Goal: Find specific page/section: Find specific page/section

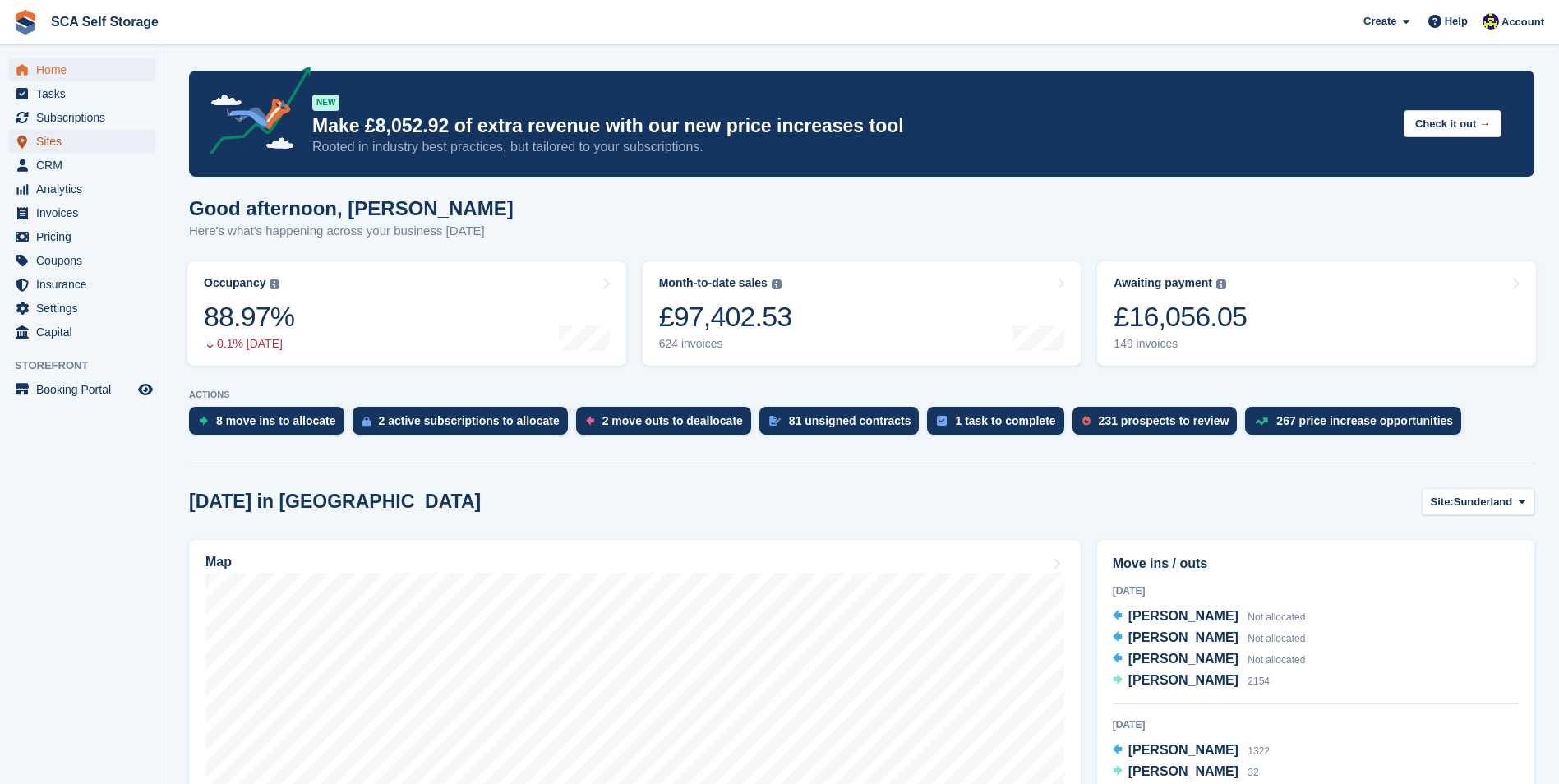
click at [104, 133] on span "Sites" at bounding box center [85, 141] width 99 height 23
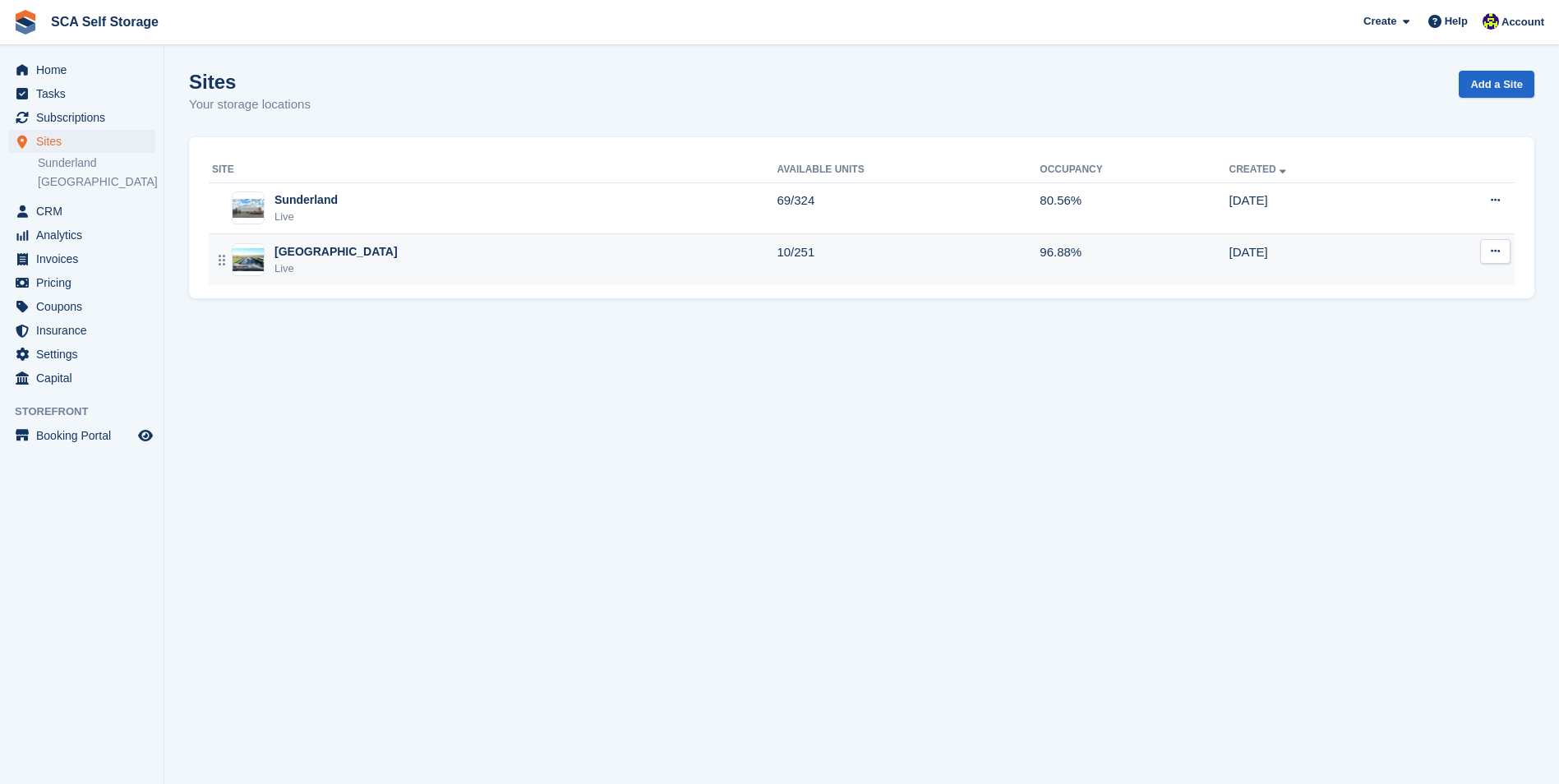
click at [390, 270] on div "Sheffield Live" at bounding box center [494, 260] width 564 height 34
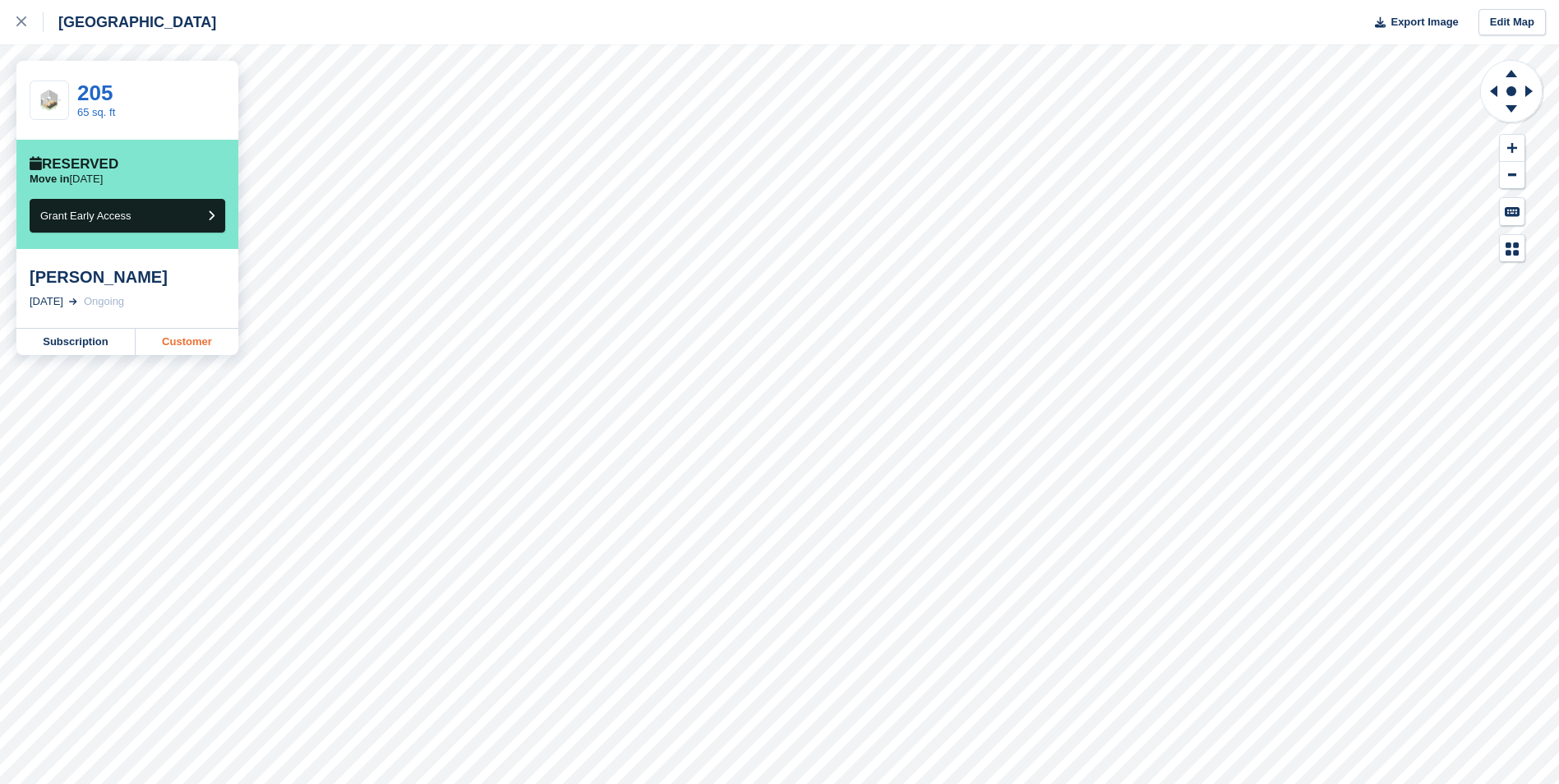
click at [183, 342] on link "Customer" at bounding box center [187, 341] width 103 height 26
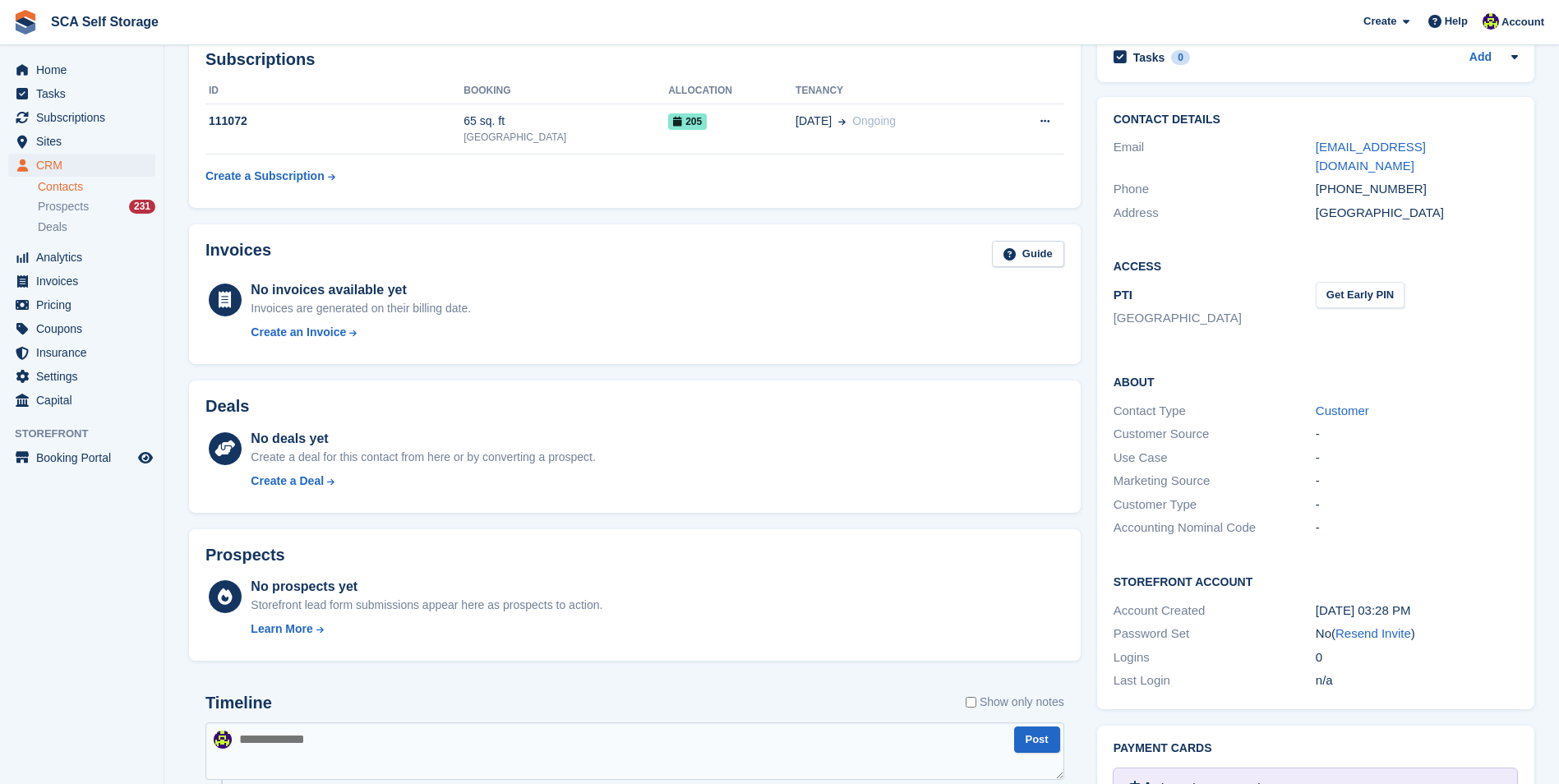
scroll to position [95, 0]
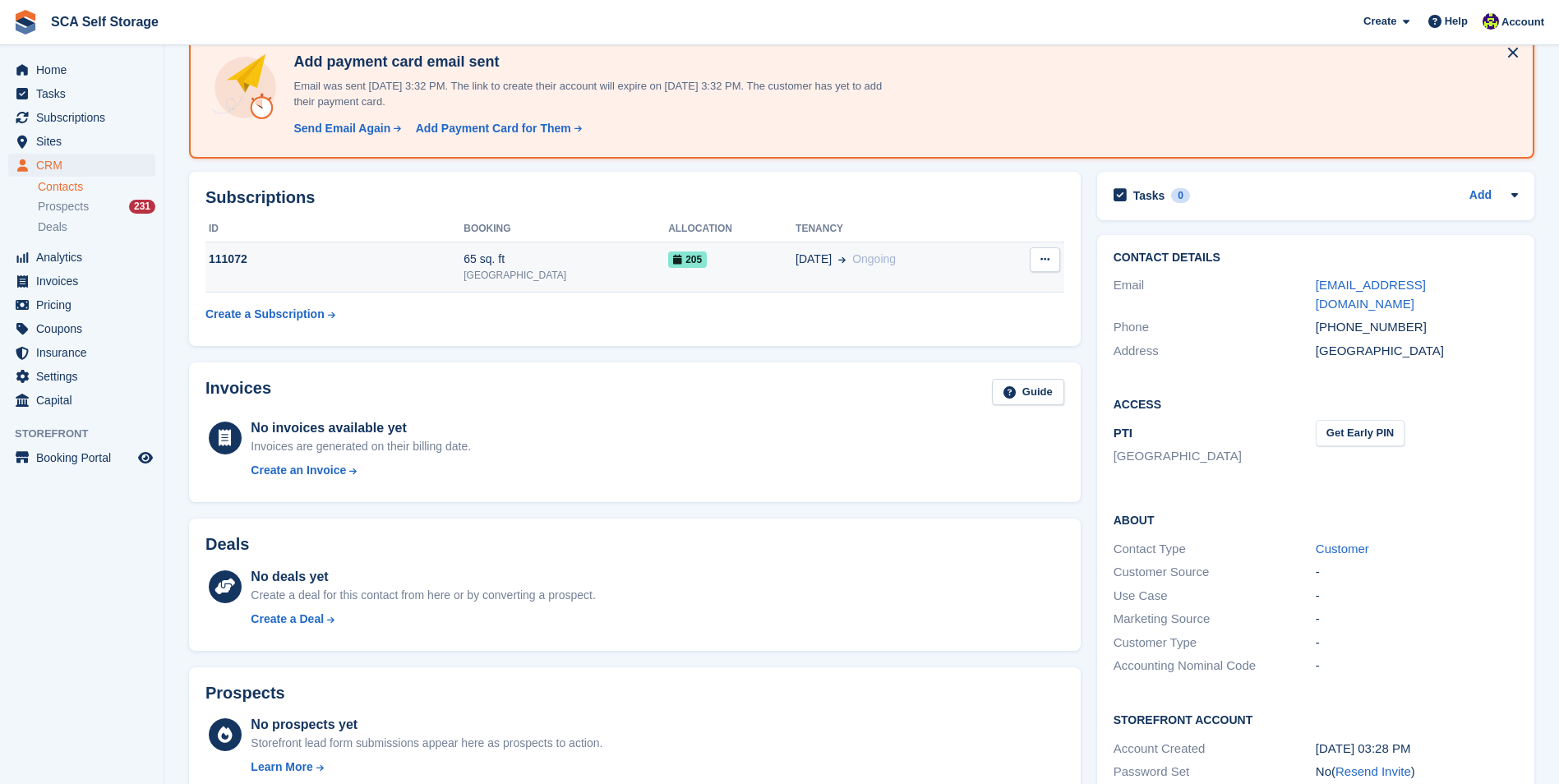
click at [424, 263] on div "111072" at bounding box center [334, 259] width 258 height 17
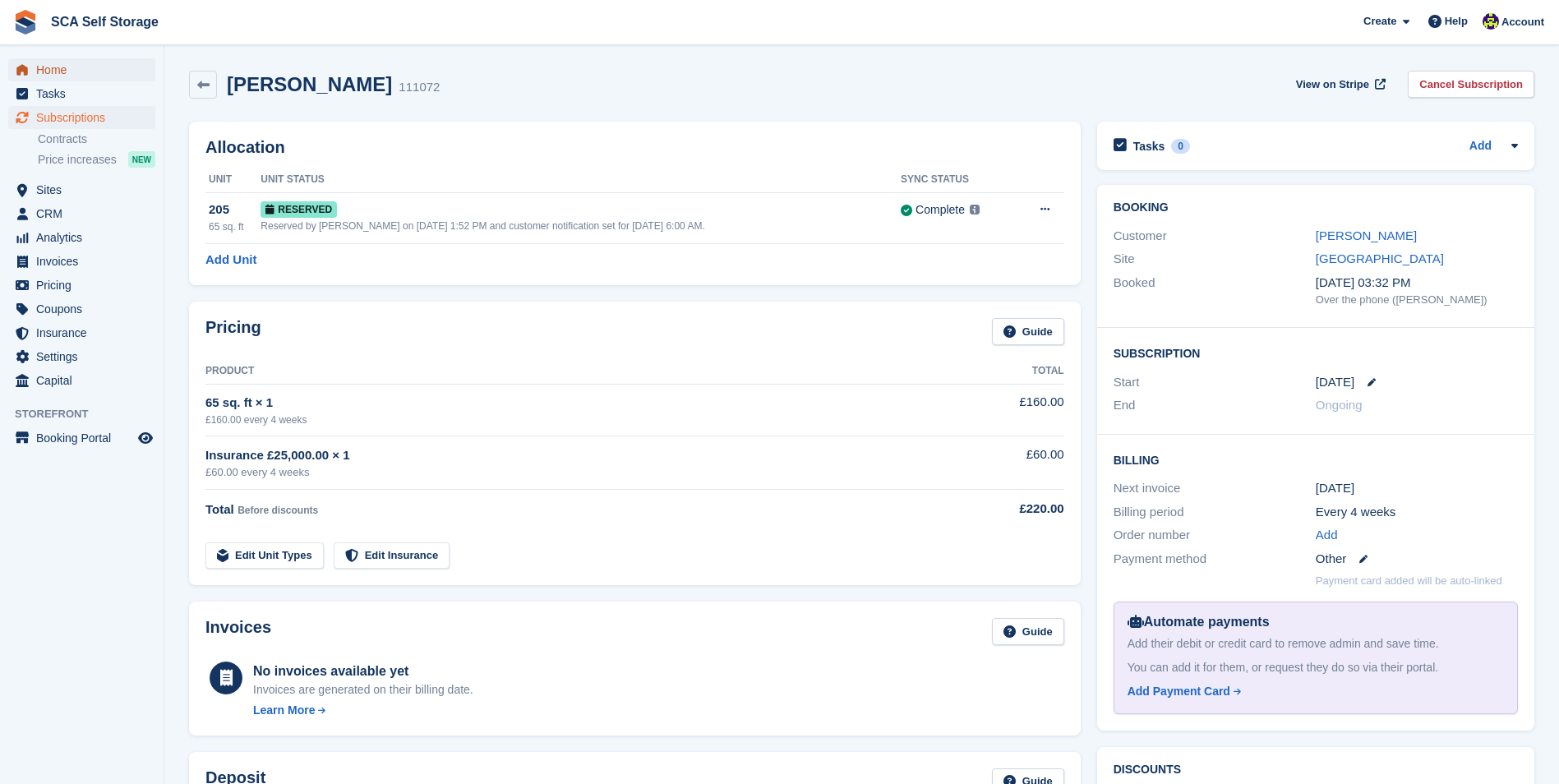
click at [45, 61] on span "Home" at bounding box center [85, 69] width 99 height 23
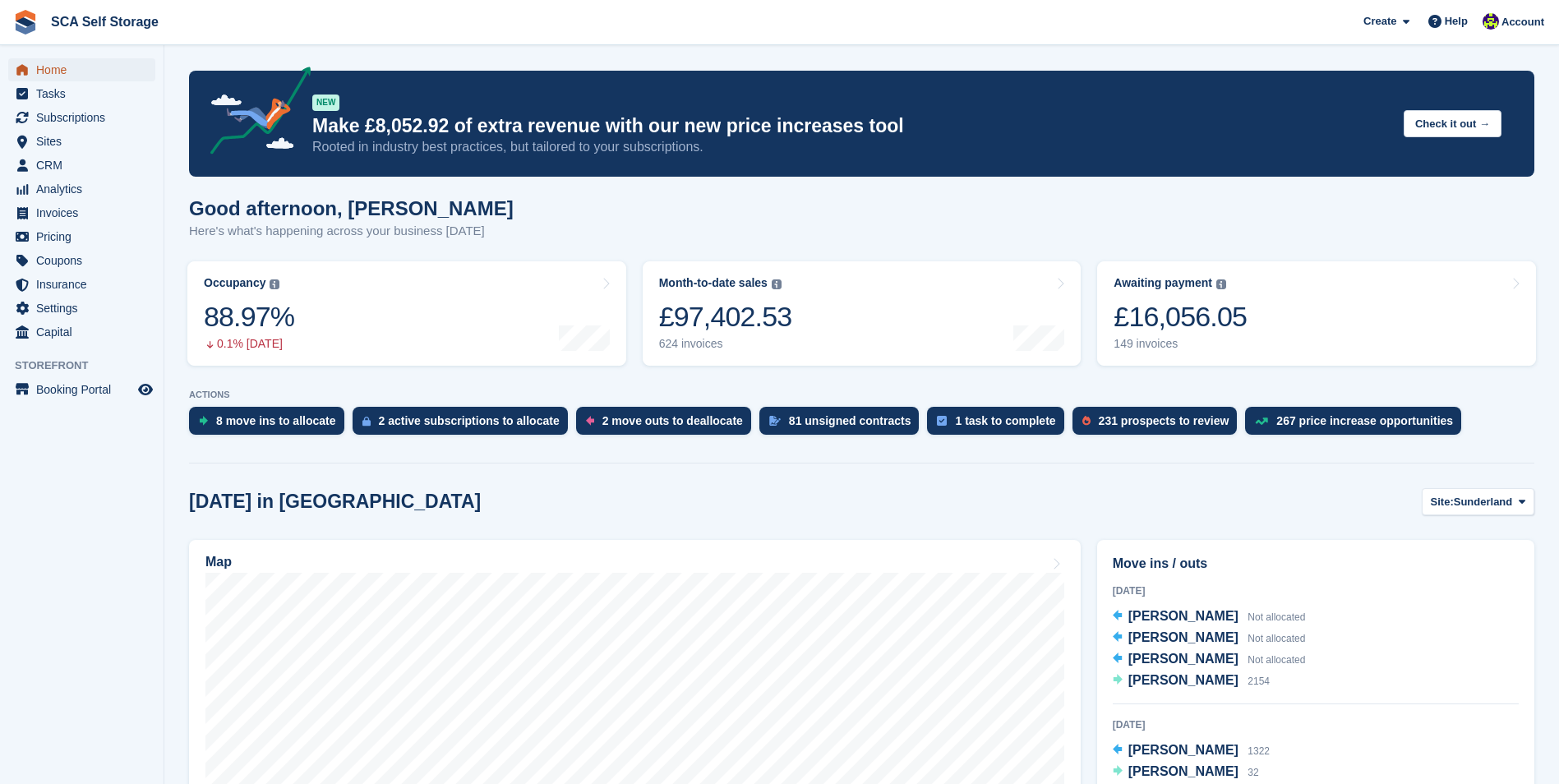
click at [63, 69] on span "Home" at bounding box center [85, 69] width 99 height 23
click at [1506, 19] on span "Account" at bounding box center [1523, 22] width 43 height 16
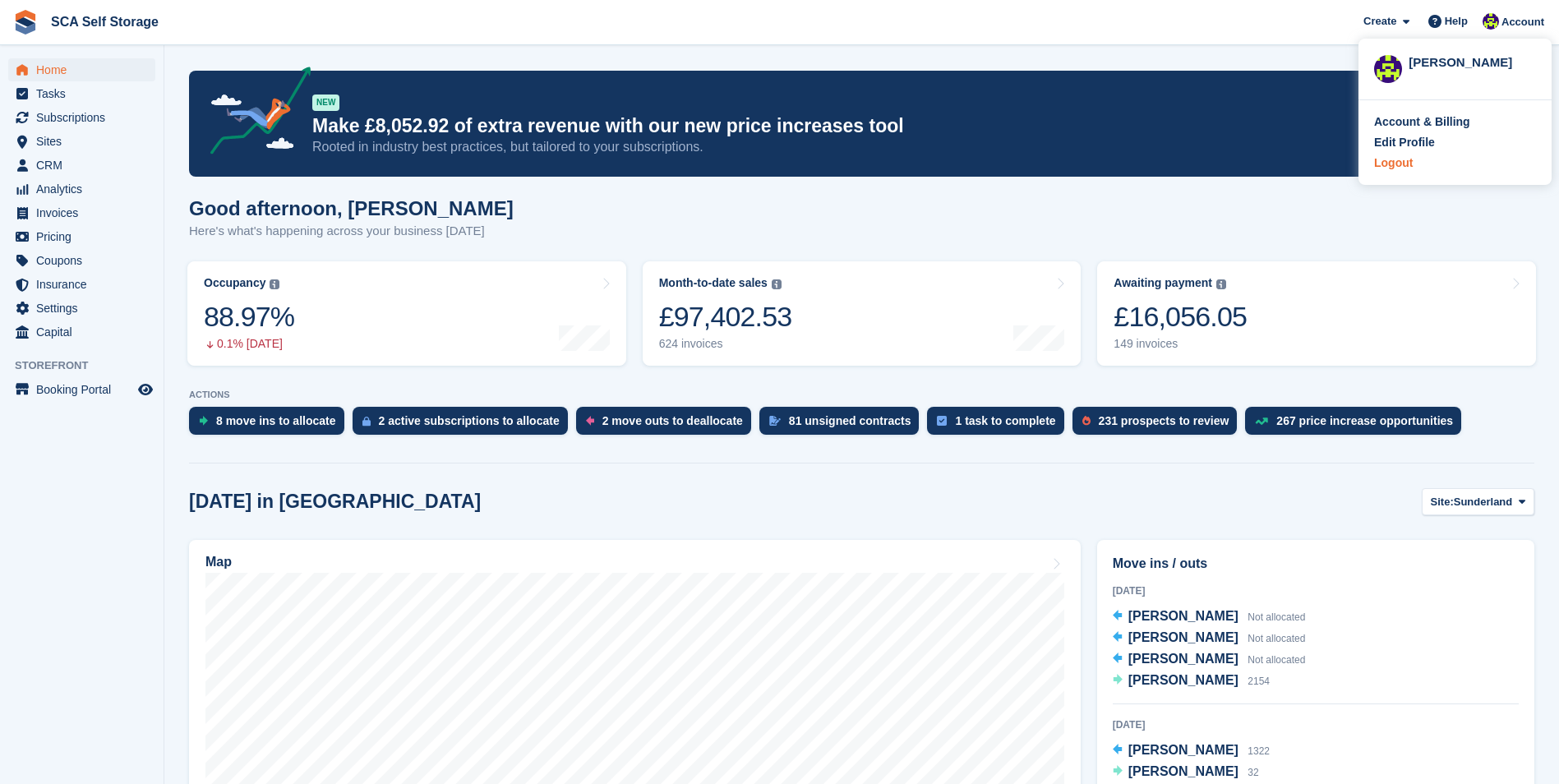
click at [1411, 166] on div "Logout" at bounding box center [1393, 163] width 39 height 17
